Goal: Book appointment/travel/reservation

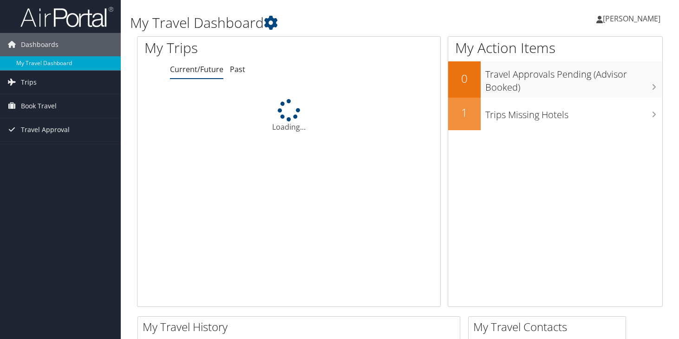
click at [43, 100] on span "Book Travel" at bounding box center [39, 105] width 36 height 23
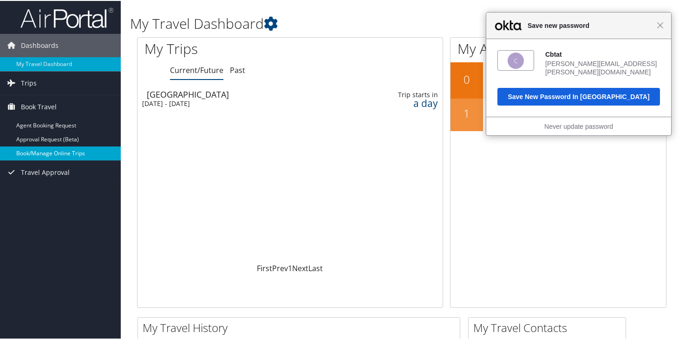
click at [47, 146] on link "Book/Manage Online Trips" at bounding box center [60, 152] width 121 height 14
click at [35, 154] on link "Book/Manage Online Trips" at bounding box center [60, 152] width 121 height 14
